Goal: Information Seeking & Learning: Understand process/instructions

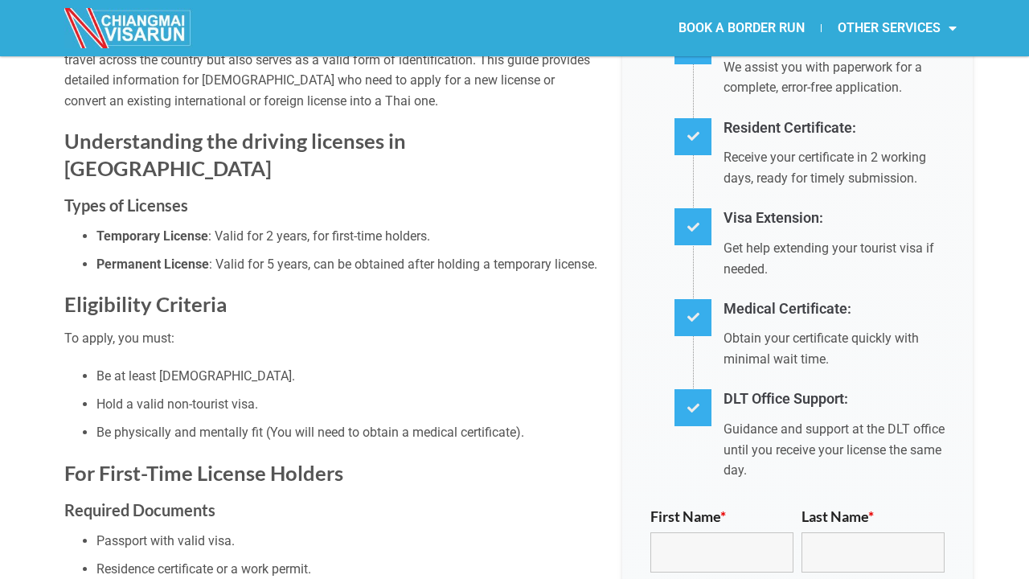
scroll to position [484, 0]
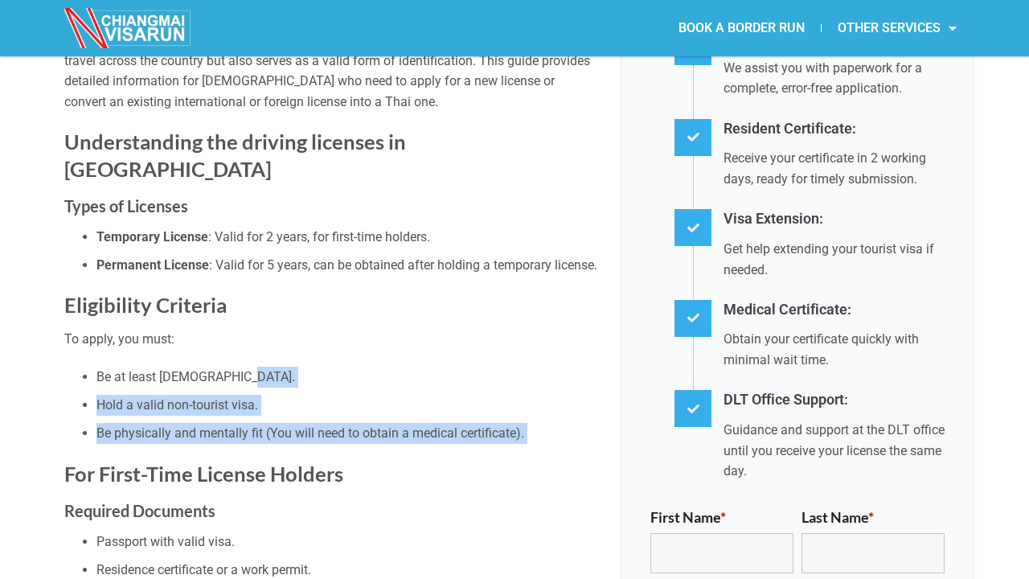
drag, startPoint x: 457, startPoint y: 423, endPoint x: 423, endPoint y: 371, distance: 62.0
click at [423, 395] on li "Hold a valid non-tourist visa." at bounding box center [347, 405] width 502 height 21
drag, startPoint x: 484, startPoint y: 400, endPoint x: 514, endPoint y: 374, distance: 39.3
click at [512, 374] on ul "Be at least [DEMOGRAPHIC_DATA]. Hold a valid non-tourist visa. Be physically an…" at bounding box center [331, 405] width 534 height 77
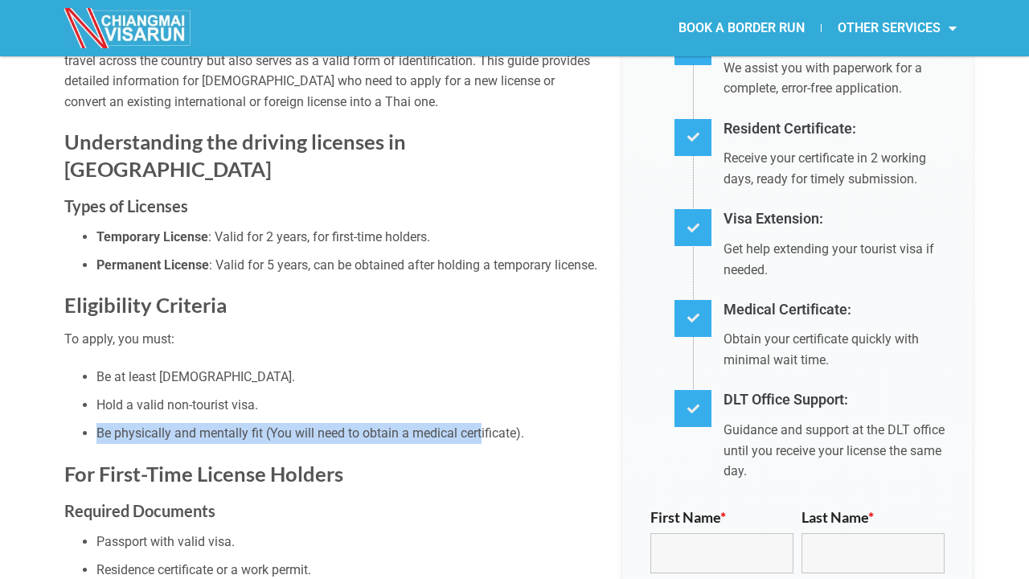
click at [514, 395] on li "Hold a valid non-tourist visa." at bounding box center [347, 405] width 502 height 21
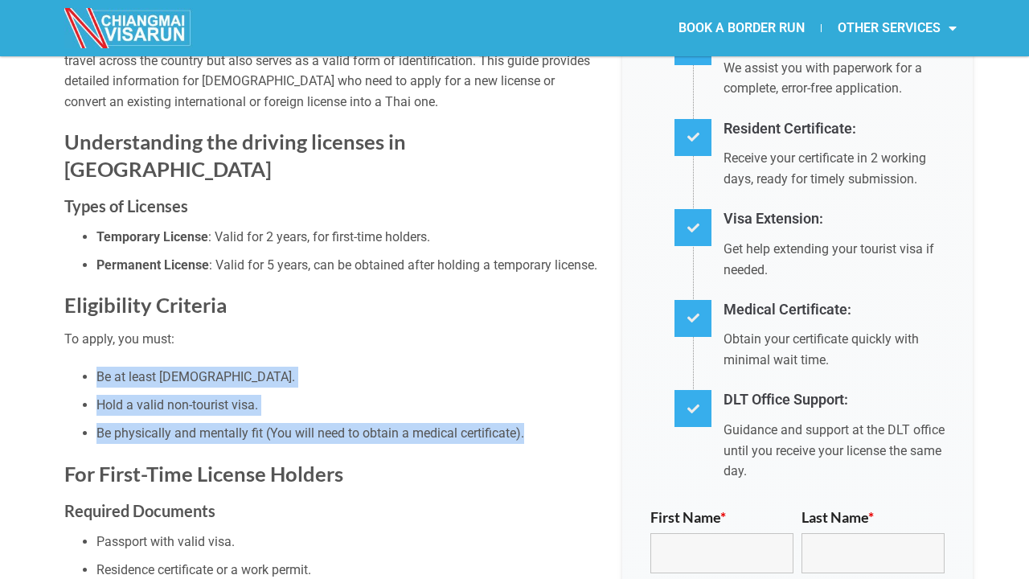
drag, startPoint x: 552, startPoint y: 393, endPoint x: 484, endPoint y: 330, distance: 92.2
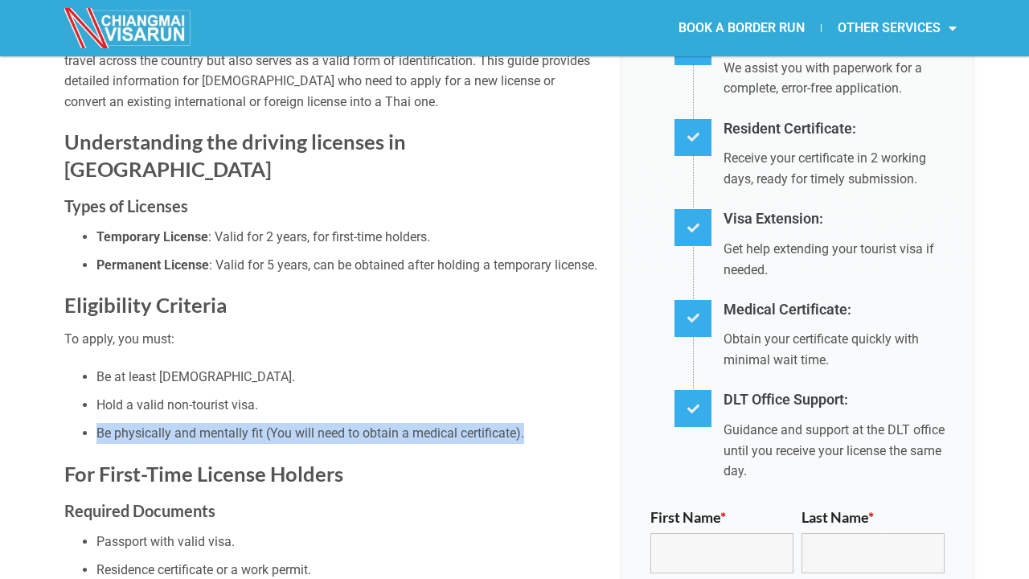
drag, startPoint x: 537, startPoint y: 408, endPoint x: 499, endPoint y: 425, distance: 41.4
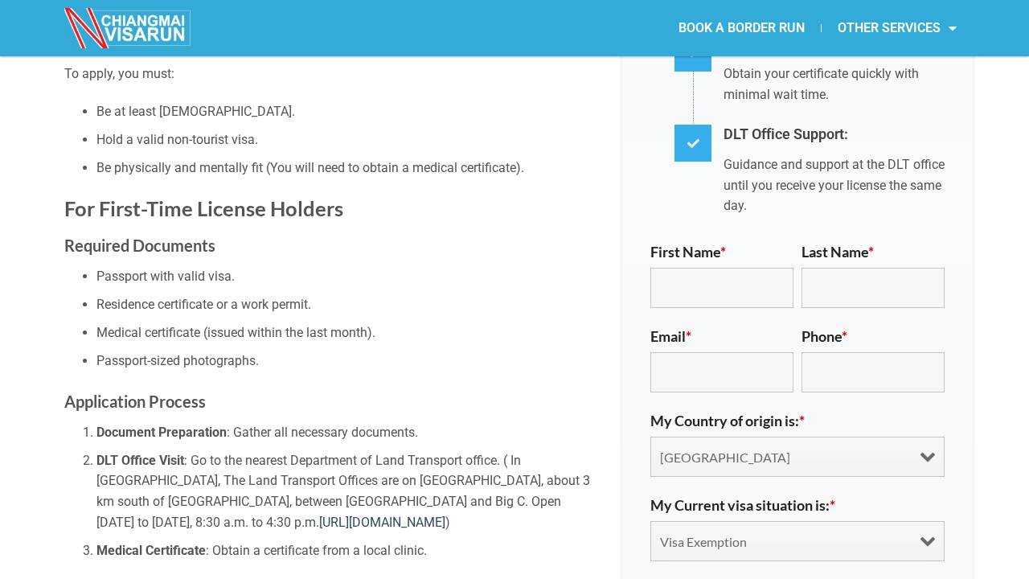
scroll to position [753, 0]
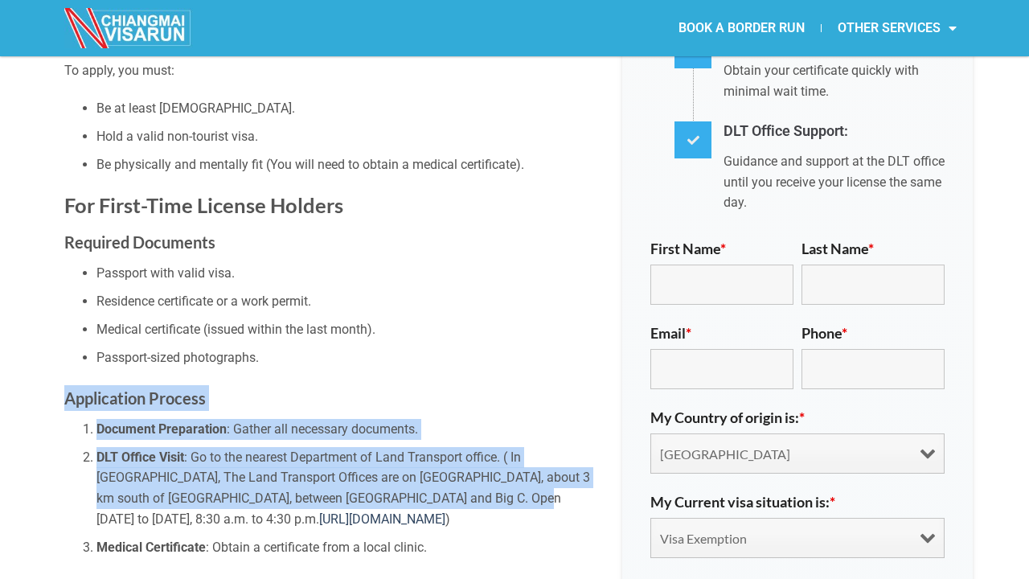
drag, startPoint x: 276, startPoint y: 318, endPoint x: 468, endPoint y: 495, distance: 261.7
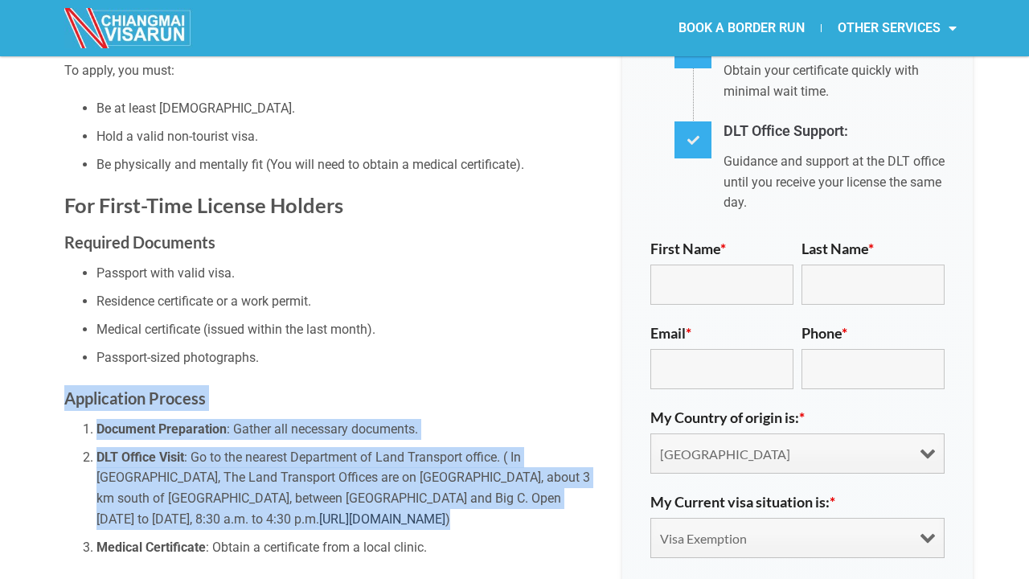
click at [468, 495] on li "DLT Office Visit : Go to the nearest Department of Land Transport office. ( In …" at bounding box center [347, 488] width 502 height 82
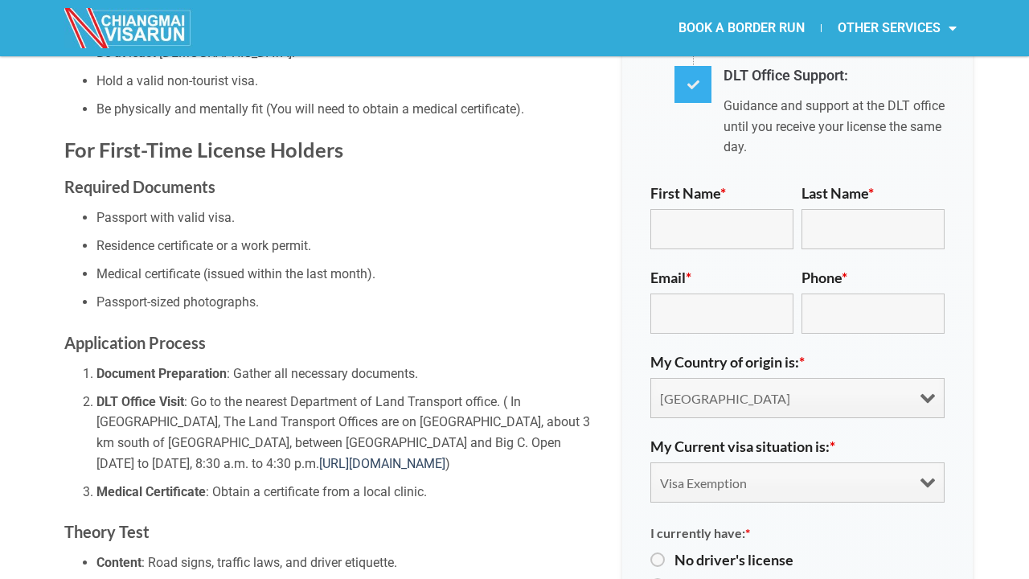
scroll to position [815, 0]
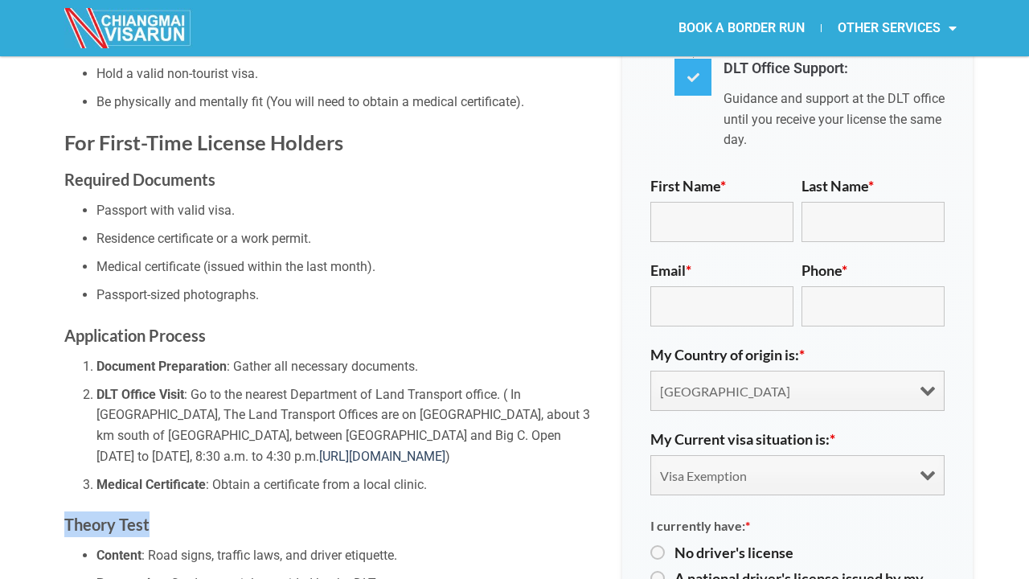
drag, startPoint x: 462, startPoint y: 464, endPoint x: 508, endPoint y: 494, distance: 55.3
click at [448, 419] on li "DLT Office Visit : Go to the nearest Department of Land Transport office. ( In …" at bounding box center [347, 425] width 502 height 82
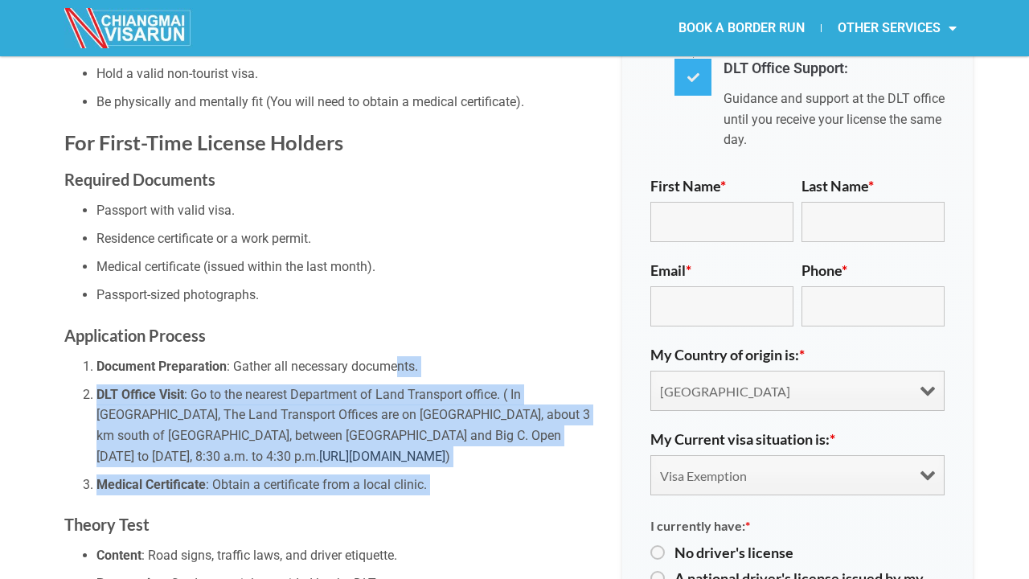
drag, startPoint x: 490, startPoint y: 468, endPoint x: 400, endPoint y: 335, distance: 160.3
click at [400, 356] on li "Document Preparation : Gather all necessary documents." at bounding box center [347, 366] width 502 height 21
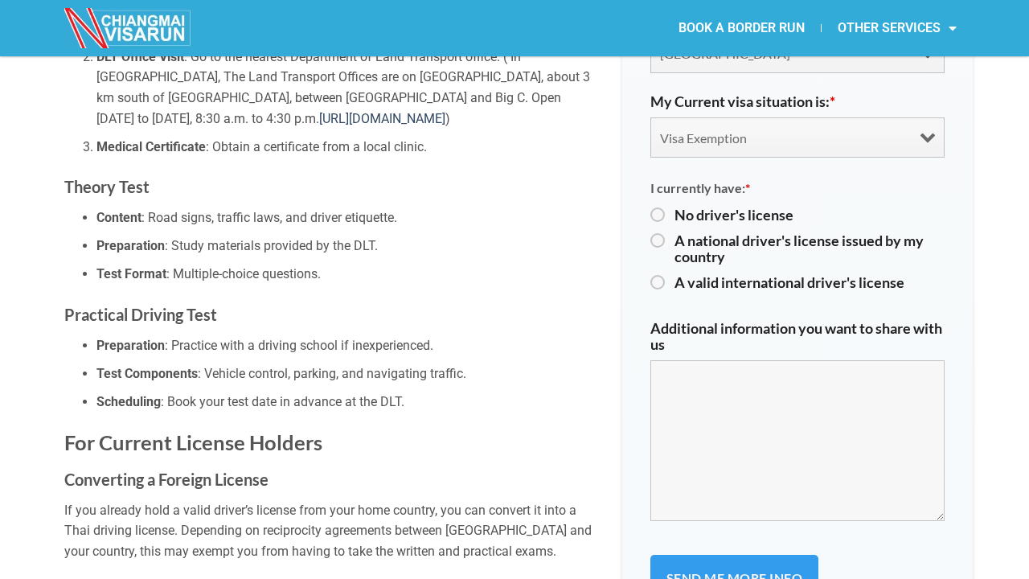
scroll to position [1158, 0]
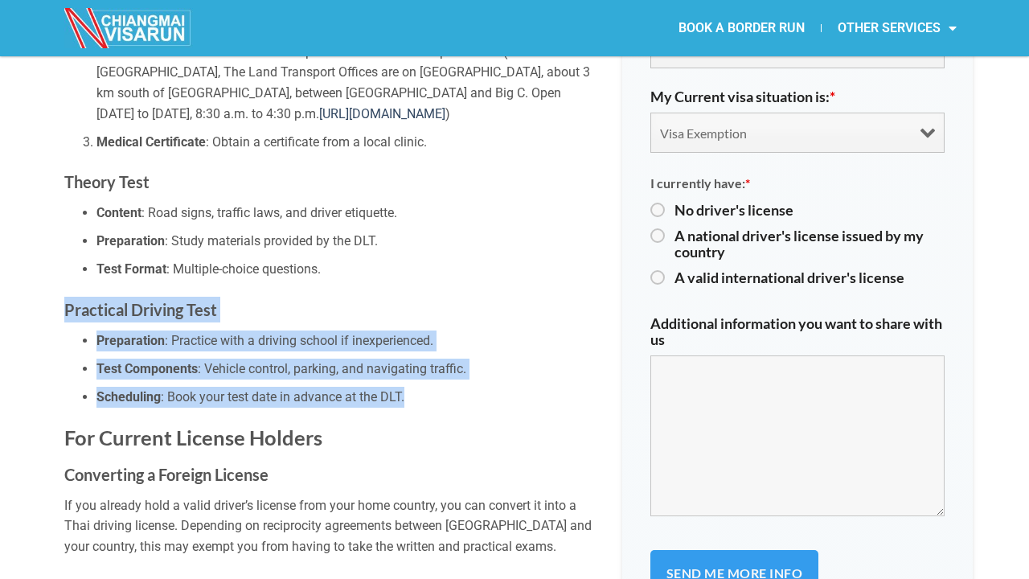
drag, startPoint x: 373, startPoint y: 232, endPoint x: 476, endPoint y: 366, distance: 168.5
click at [476, 387] on li "Scheduling : Book your test date in advance at the DLT." at bounding box center [347, 397] width 502 height 21
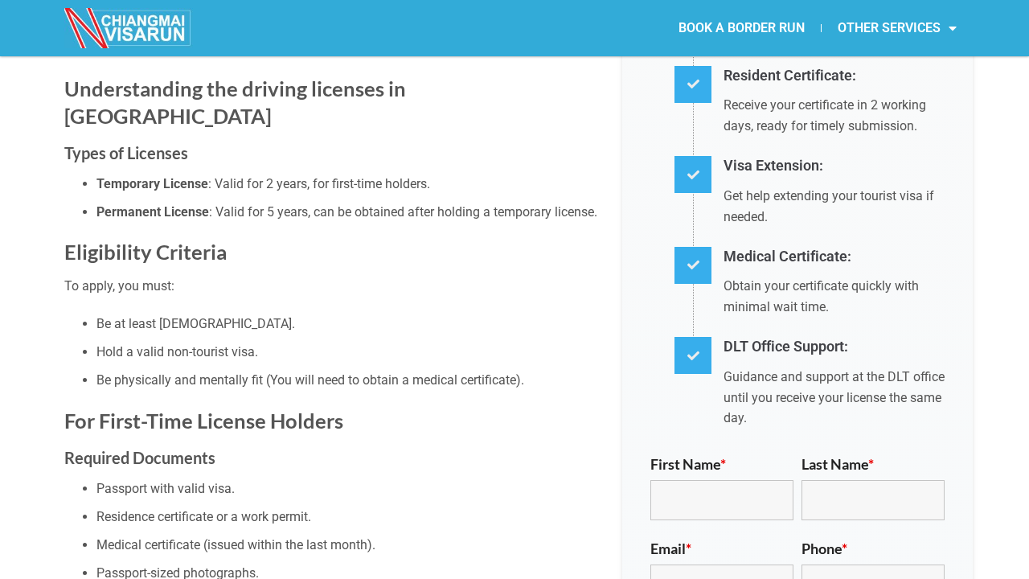
scroll to position [540, 0]
